Goal: Navigation & Orientation: Find specific page/section

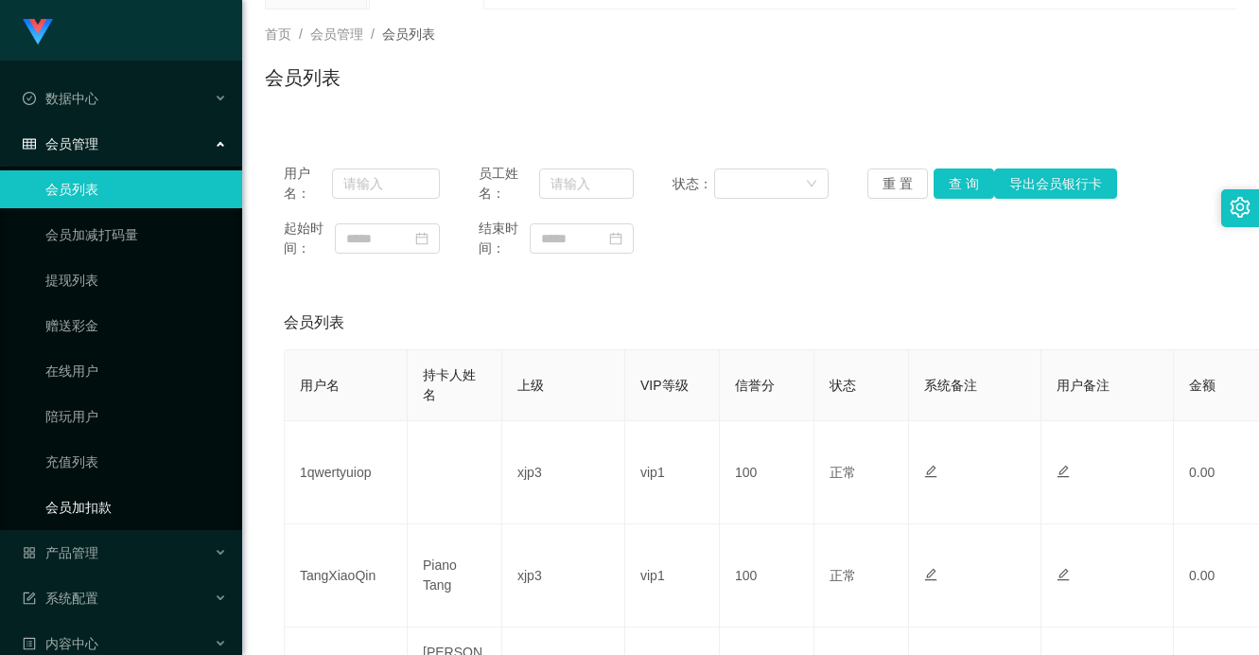
scroll to position [163, 0]
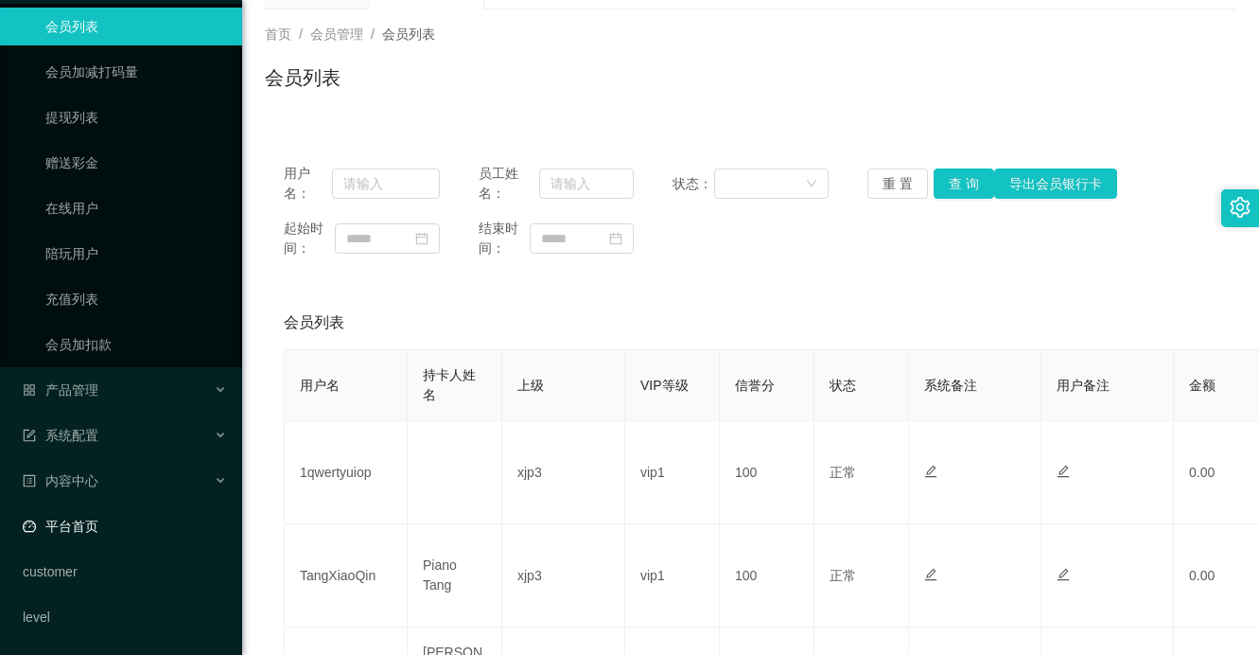
click at [105, 517] on link "平台首页" at bounding box center [125, 526] width 204 height 38
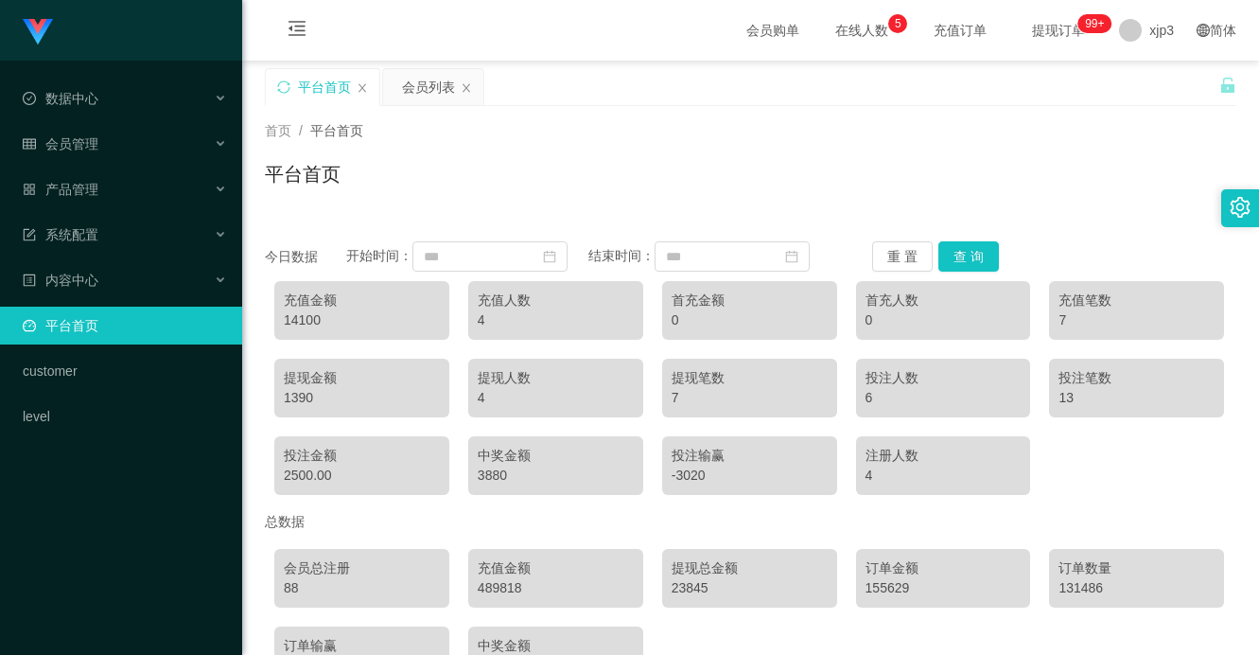
scroll to position [128, 0]
